Goal: Information Seeking & Learning: Learn about a topic

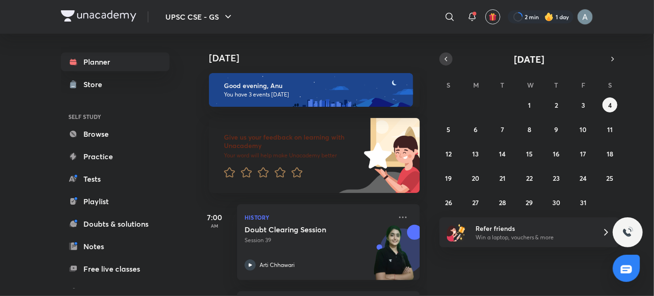
click at [445, 54] on button "button" at bounding box center [446, 58] width 13 height 13
click at [523, 176] on button "24" at bounding box center [529, 178] width 15 height 15
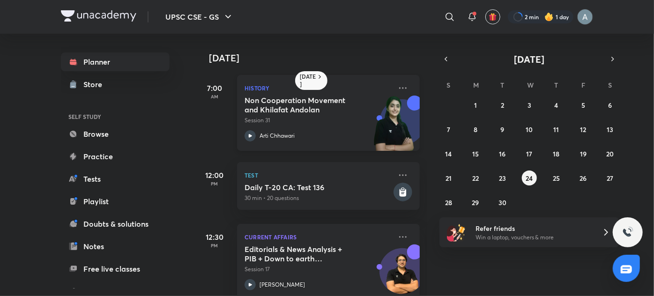
click at [269, 128] on div "Non Cooperation Movement and Khilafat Andolan Session 31 Arti Chhawari" at bounding box center [318, 119] width 147 height 46
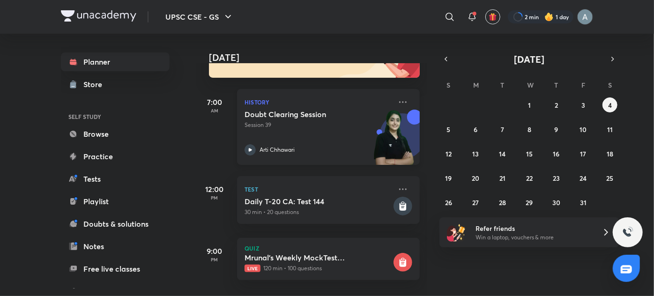
scroll to position [121, 0]
click at [278, 131] on div "Doubt Clearing Session Session 39 Arti Chhawari" at bounding box center [318, 133] width 147 height 46
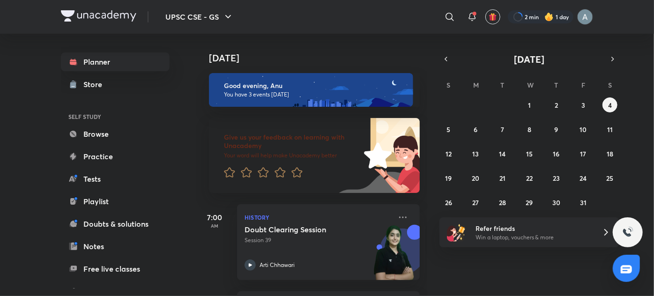
click at [447, 65] on button "button" at bounding box center [446, 58] width 13 height 13
click at [482, 175] on button "22" at bounding box center [475, 178] width 15 height 15
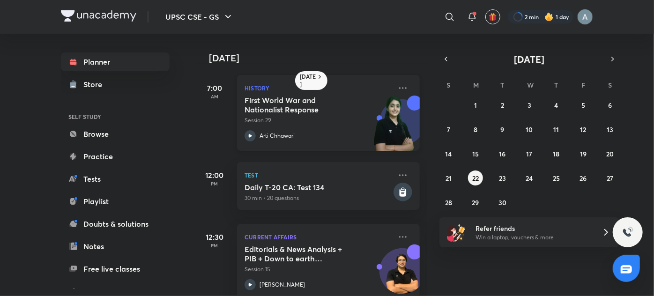
click at [314, 140] on div "Arti Chhawari" at bounding box center [318, 135] width 147 height 11
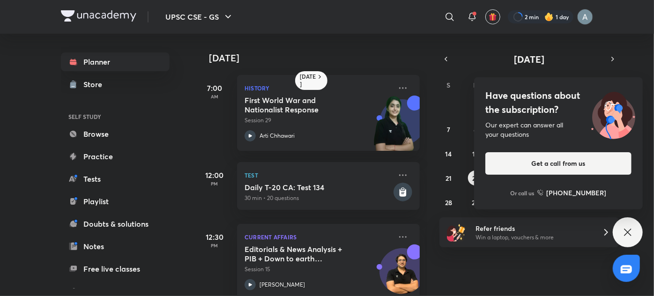
click at [632, 242] on div "Have questions about the subscription? Our expert can answer all your questions…" at bounding box center [628, 232] width 30 height 30
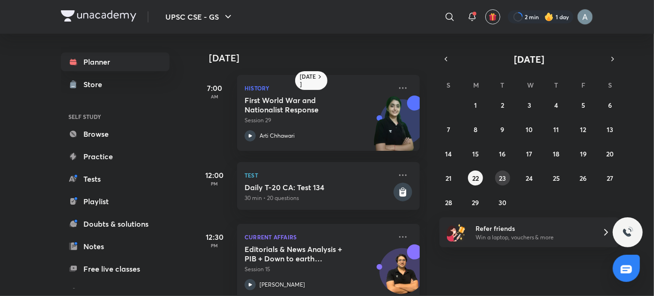
click at [503, 181] on abbr "23" at bounding box center [502, 178] width 7 height 9
click at [337, 131] on div "Arti Chhawari" at bounding box center [318, 135] width 147 height 11
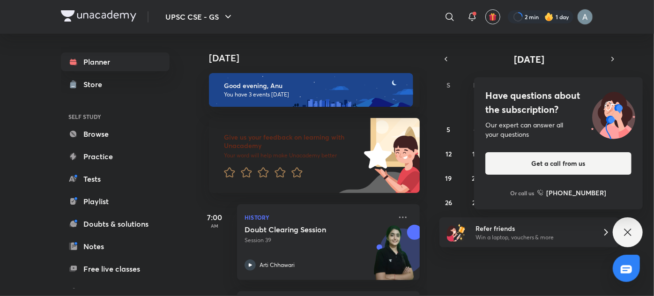
click at [634, 230] on div "Have questions about the subscription? Our expert can answer all your questions…" at bounding box center [628, 232] width 30 height 30
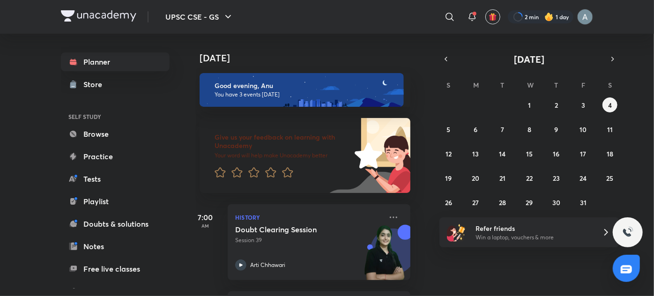
scroll to position [121, 9]
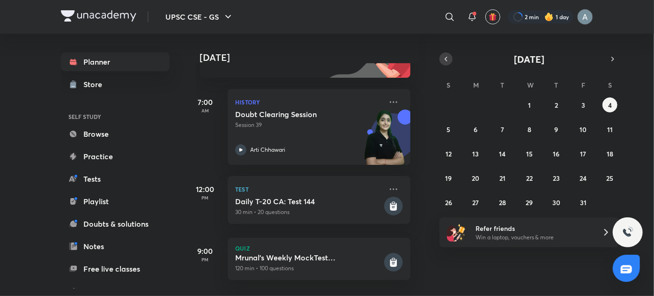
click at [443, 59] on icon "button" at bounding box center [445, 59] width 7 height 8
